Goal: Information Seeking & Learning: Learn about a topic

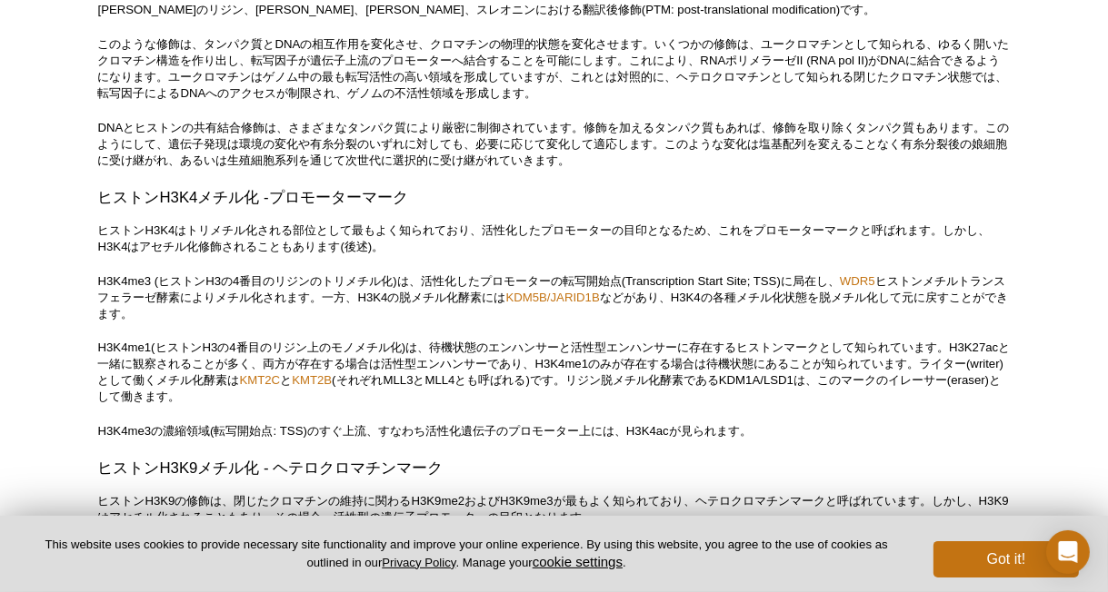
scroll to position [3362, 0]
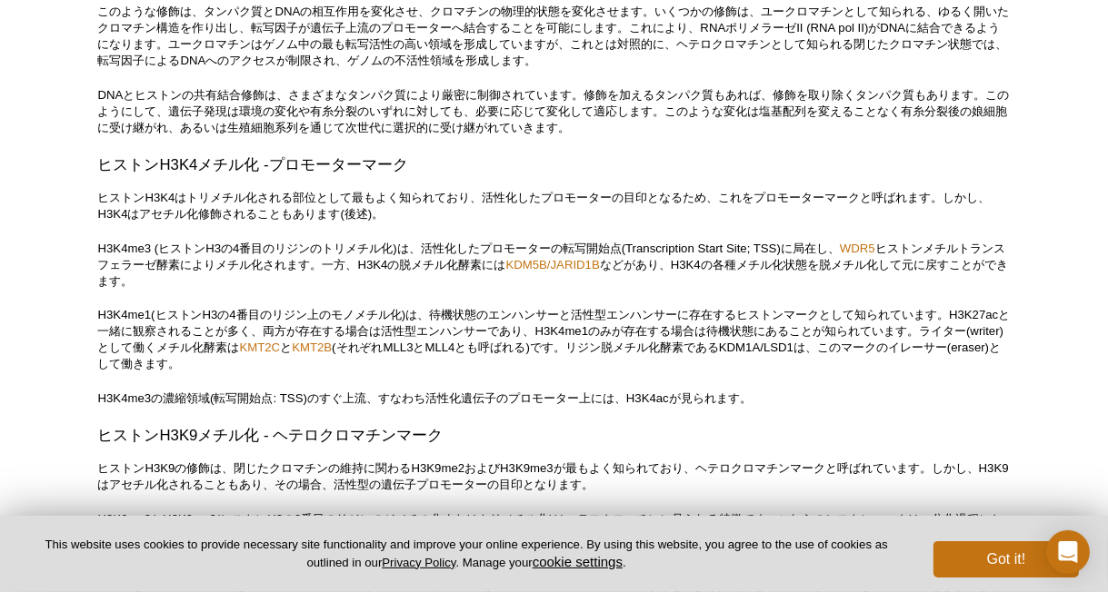
drag, startPoint x: 970, startPoint y: 315, endPoint x: 1033, endPoint y: 390, distance: 97.4
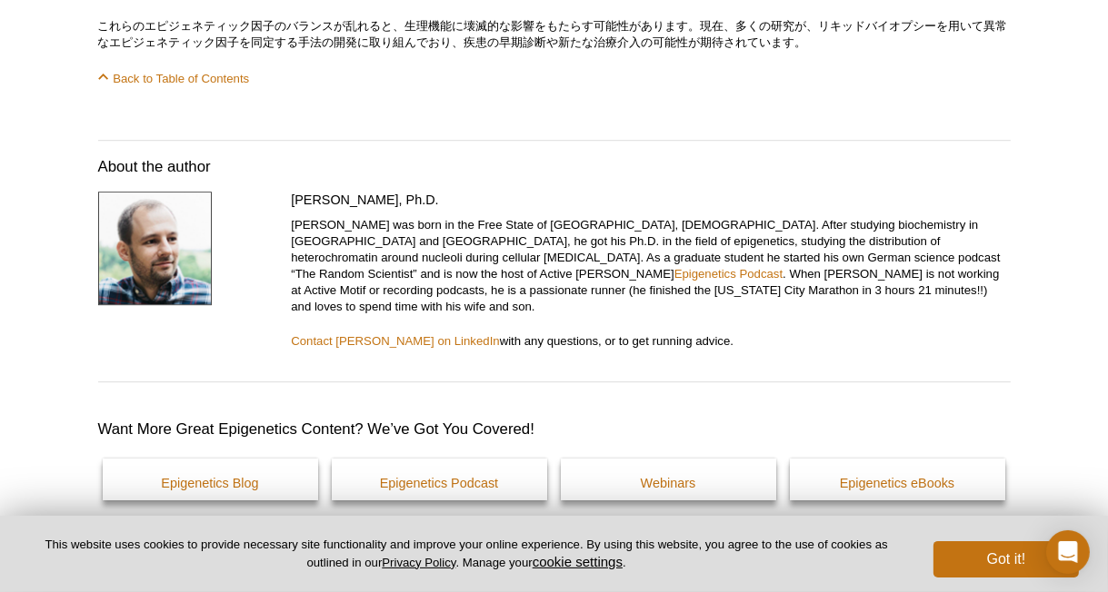
scroll to position [9904, 0]
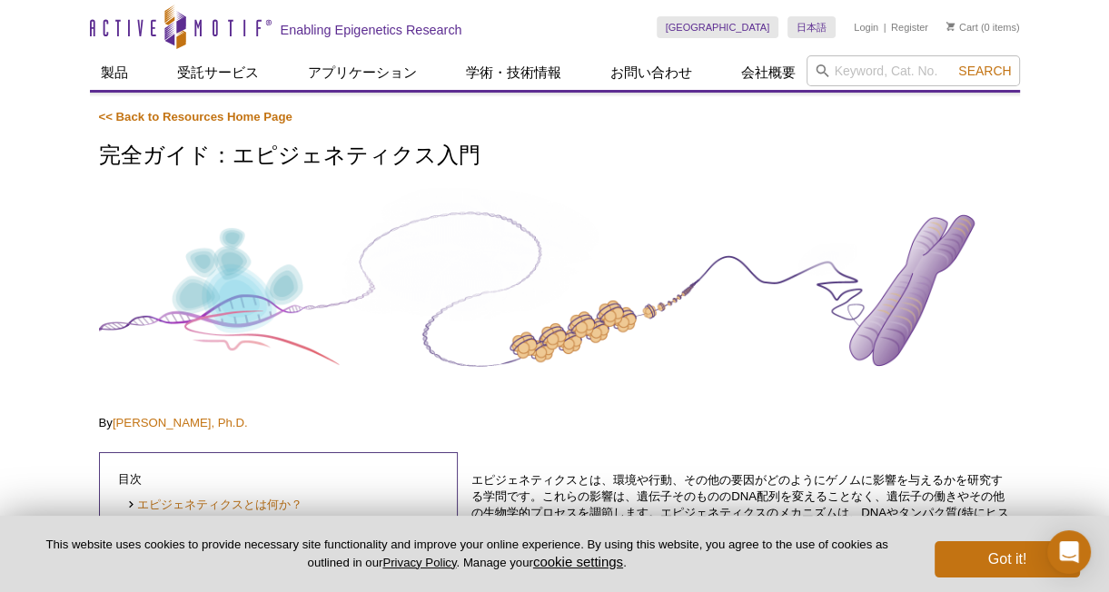
click at [753, 217] on img at bounding box center [555, 290] width 912 height 205
